Goal: Task Accomplishment & Management: Complete application form

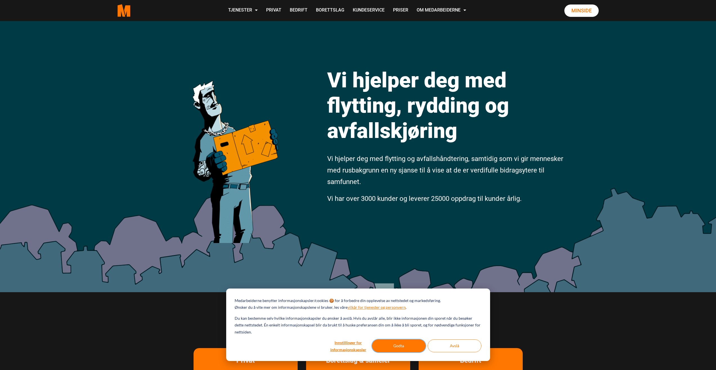
click at [399, 347] on button "Godta" at bounding box center [399, 346] width 54 height 13
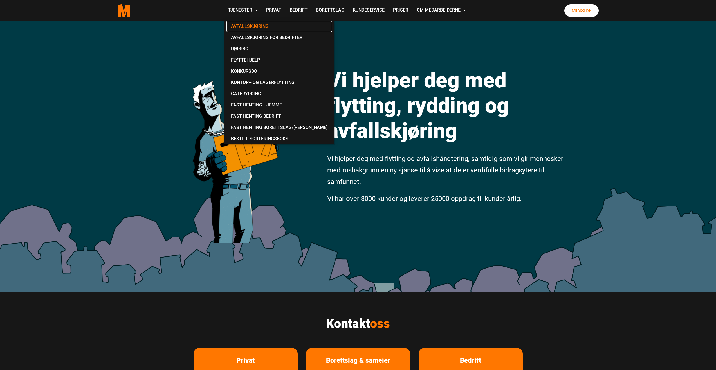
click at [242, 27] on link "Avfallskjøring" at bounding box center [278, 26] width 105 height 11
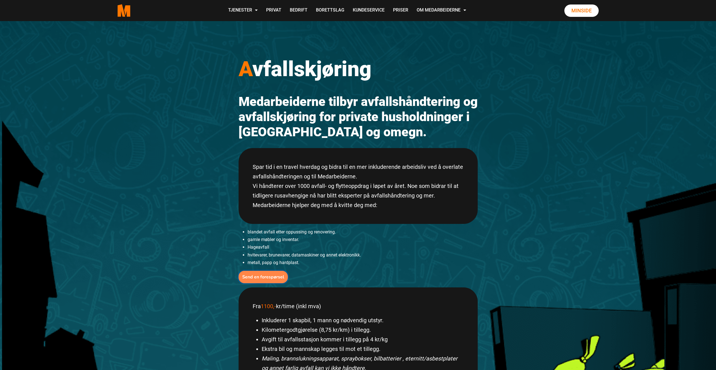
click at [253, 280] on b "Send en forespørsel" at bounding box center [263, 277] width 42 height 6
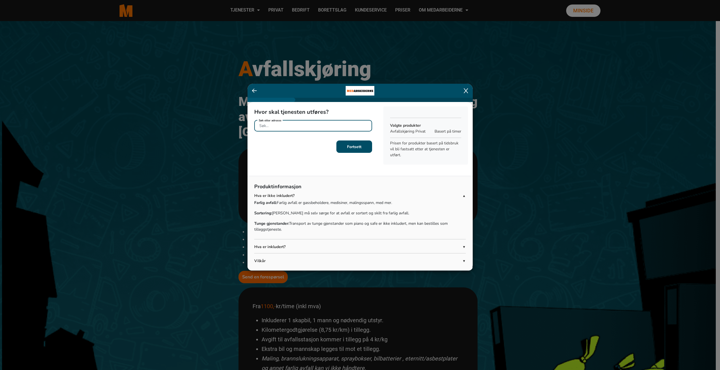
click at [284, 129] on input "Søk etter adresse" at bounding box center [313, 126] width 118 height 12
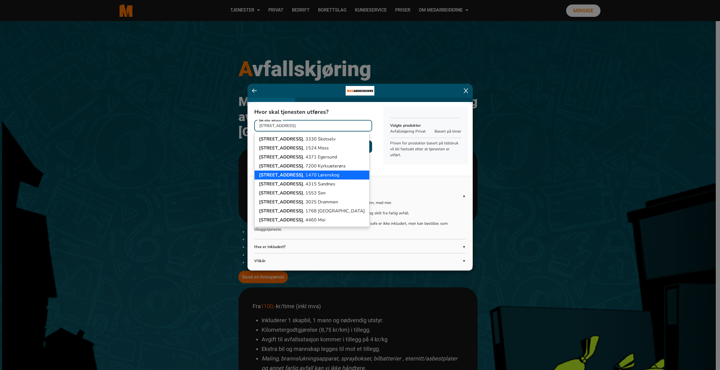
click at [282, 174] on span "[STREET_ADDRESS]" at bounding box center [281, 175] width 44 height 6
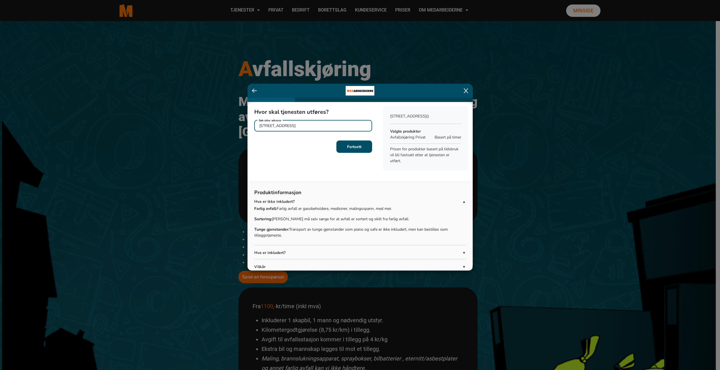
type input "[STREET_ADDRESS]"
click at [347, 145] on b "Fortsett" at bounding box center [354, 146] width 14 height 5
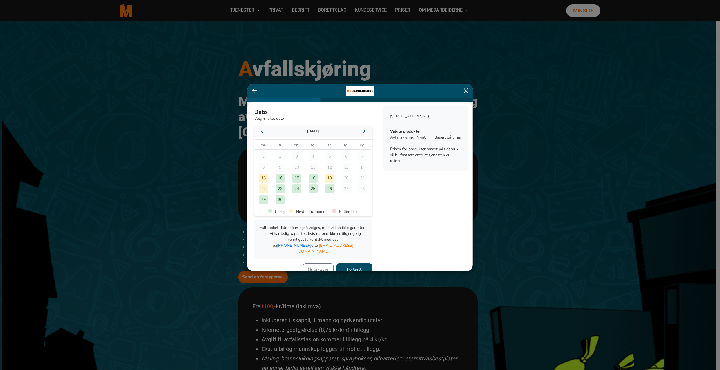
click at [311, 176] on div "18" at bounding box center [313, 178] width 9 height 9
click at [347, 267] on b "Fortsett" at bounding box center [354, 269] width 14 height 5
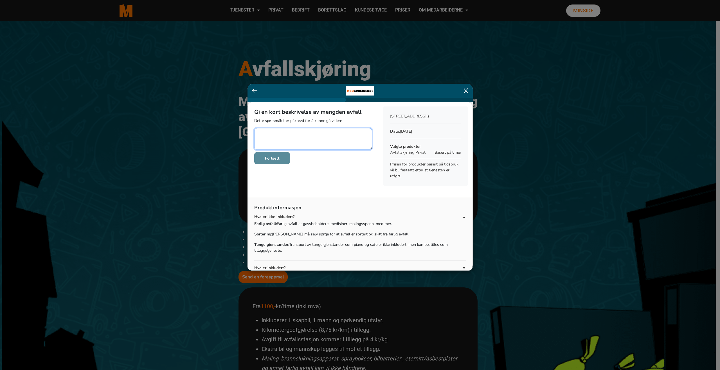
click at [273, 134] on textarea at bounding box center [313, 139] width 118 height 22
type textarea "3m2 med impregnert treverk samt noe annet byggmateriale"
click at [276, 161] on b "Fortsett" at bounding box center [272, 158] width 14 height 5
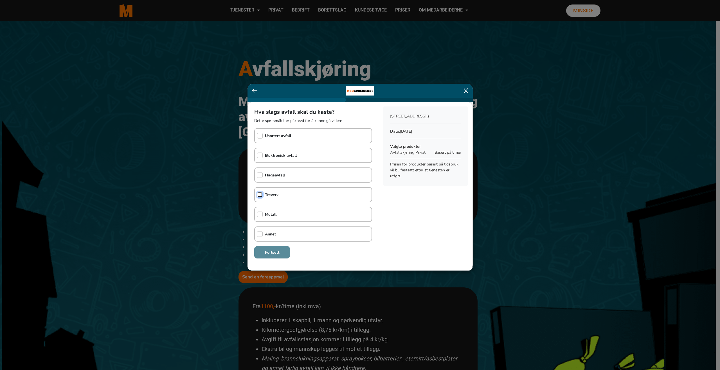
click at [261, 195] on input "checkbox" at bounding box center [260, 195] width 6 height 6
checkbox input "true"
click at [259, 214] on input "checkbox" at bounding box center [260, 215] width 6 height 6
checkbox input "true"
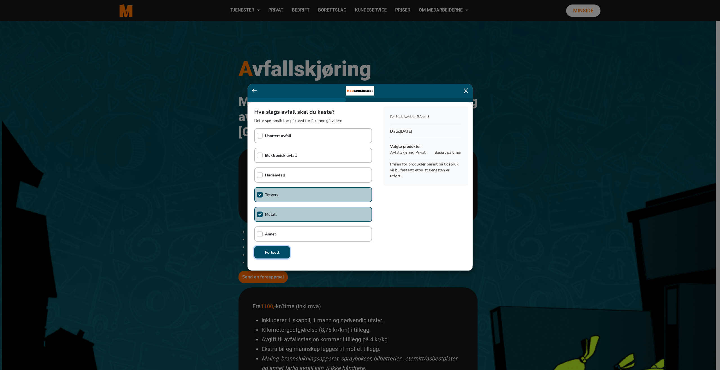
click at [275, 250] on b "Fortsett" at bounding box center [272, 252] width 14 height 5
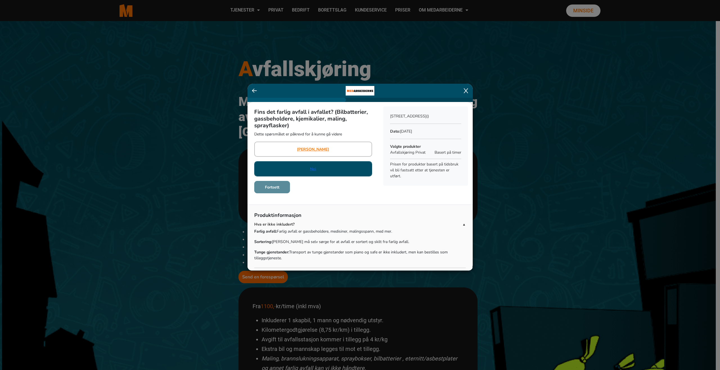
click at [310, 170] on link "Nei" at bounding box center [313, 169] width 6 height 6
click at [276, 191] on button "Fortsett" at bounding box center [272, 187] width 36 height 12
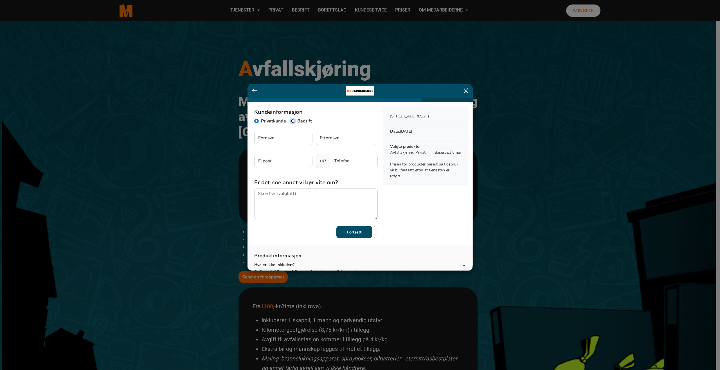
click at [294, 122] on input "Bedrift" at bounding box center [293, 121] width 5 height 5
radio input "true"
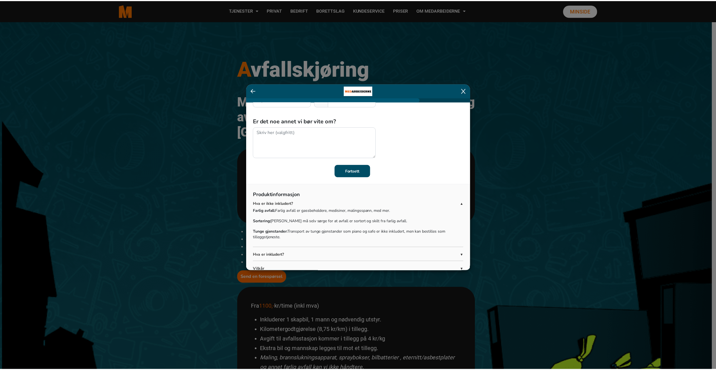
scroll to position [100, 0]
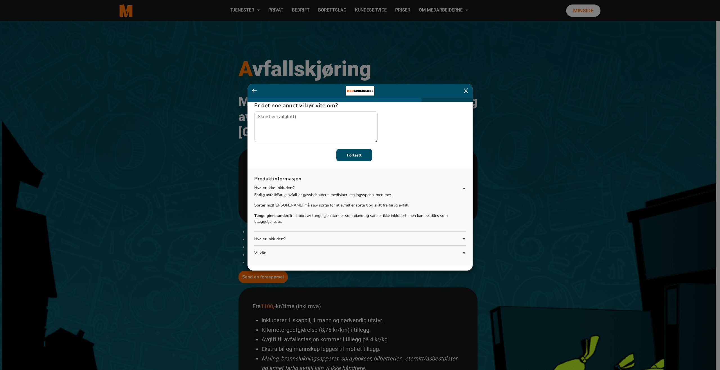
click at [367, 311] on ngb-modal-window "Kundeinformasjon Privatkunde Bedrift Firmanavn Organisasjonsnummer Kontaktperso…" at bounding box center [360, 185] width 720 height 370
click at [464, 89] on div at bounding box center [450, 91] width 36 height 6
click at [466, 90] on icon at bounding box center [466, 90] width 4 height 5
